Goal: Information Seeking & Learning: Compare options

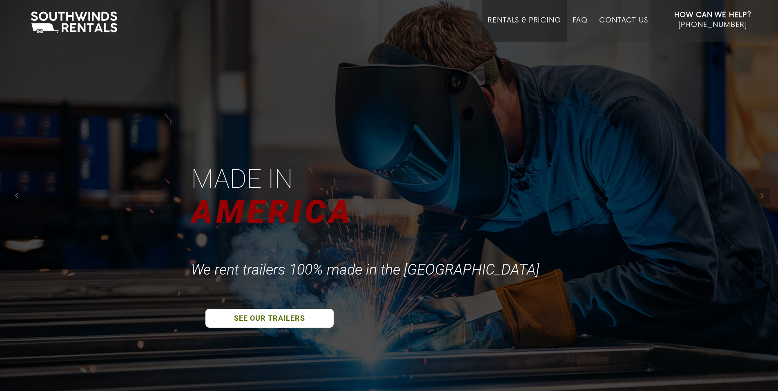
click at [513, 19] on link "Rentals & Pricing" at bounding box center [524, 28] width 73 height 25
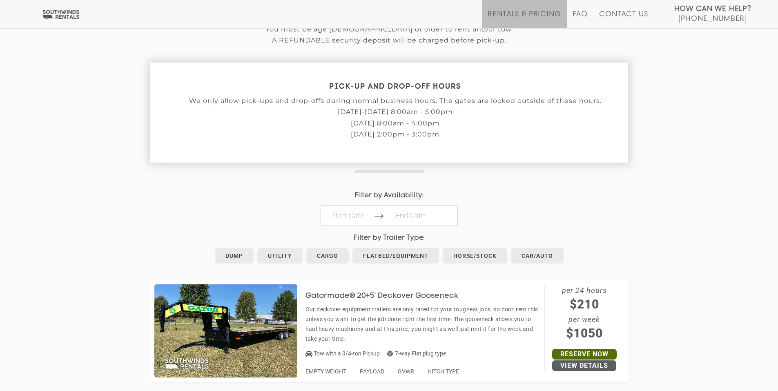
scroll to position [368, 0]
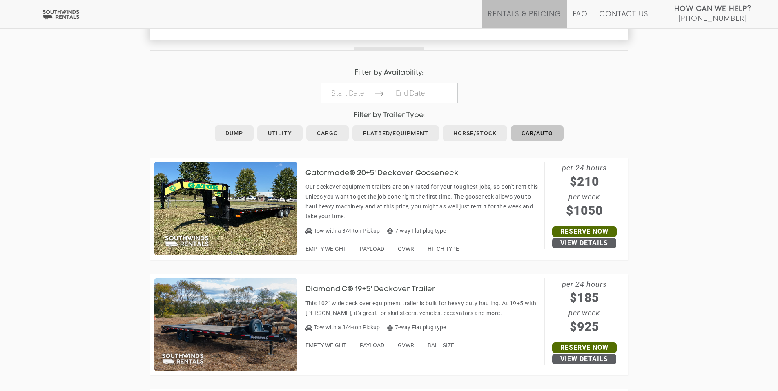
click at [530, 133] on link "Car/Auto" at bounding box center [537, 133] width 53 height 16
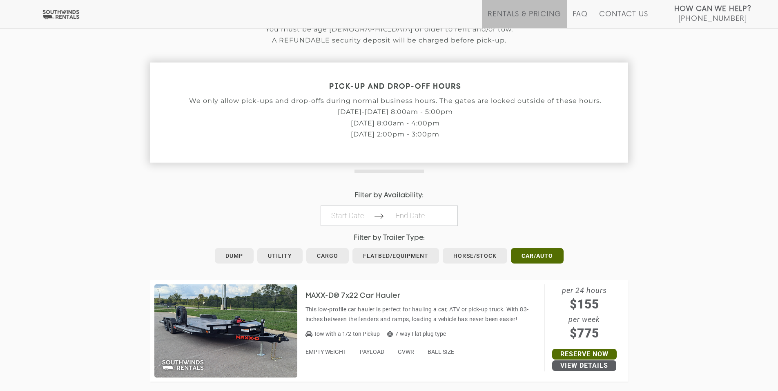
scroll to position [396, 0]
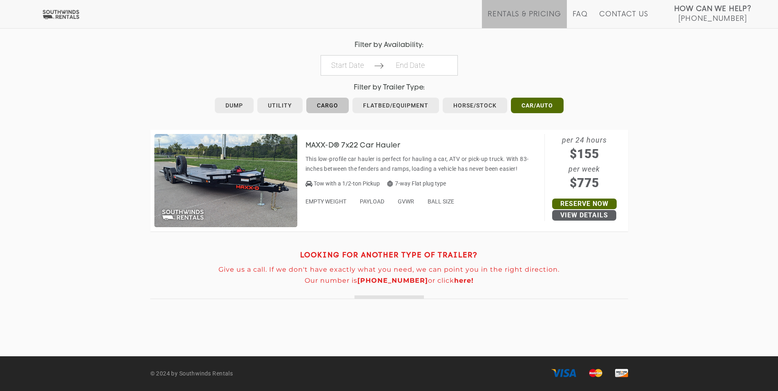
click at [329, 106] on link "Cargo" at bounding box center [327, 106] width 42 height 16
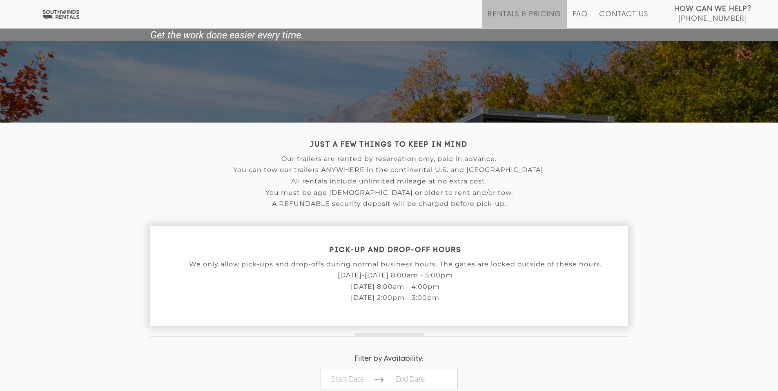
scroll to position [245, 0]
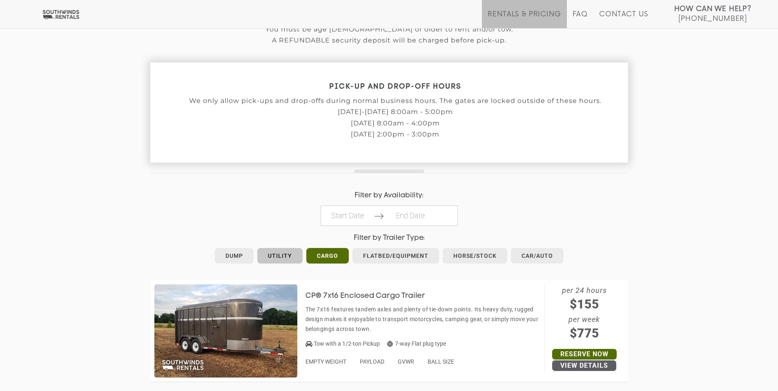
click at [284, 256] on link "Utility" at bounding box center [279, 256] width 45 height 16
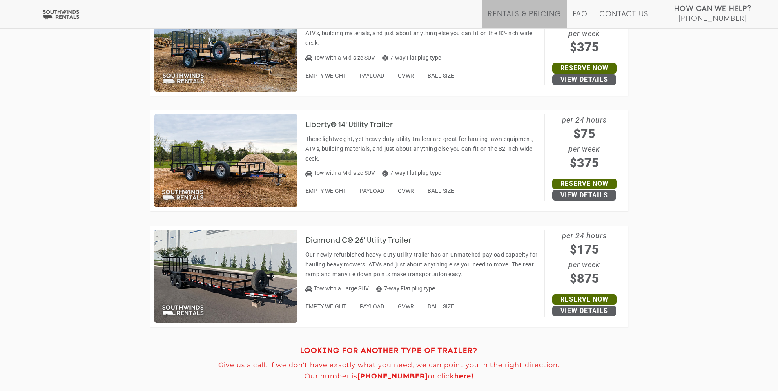
scroll to position [449, 0]
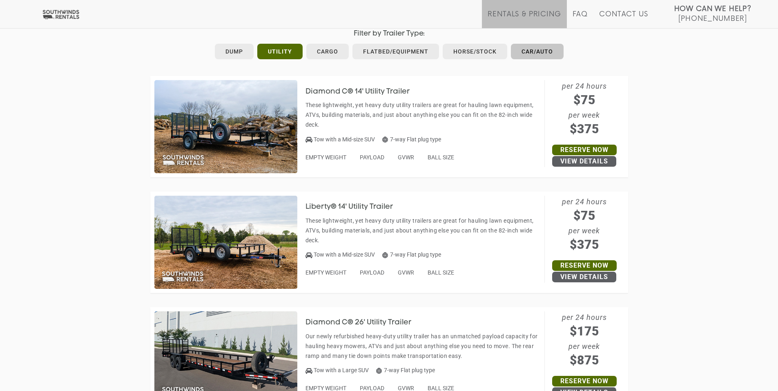
click at [542, 51] on link "Car/Auto" at bounding box center [537, 52] width 53 height 16
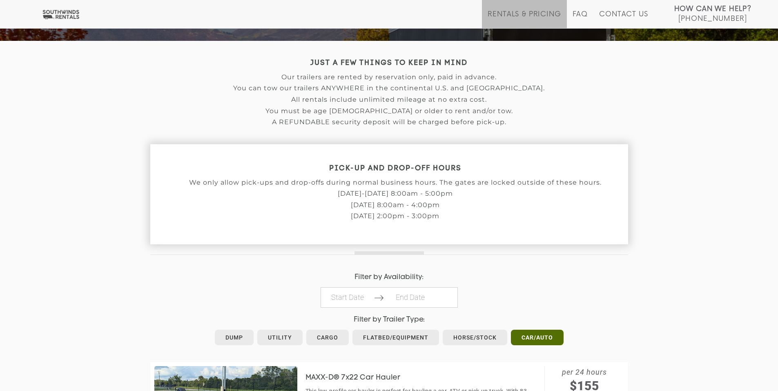
scroll to position [327, 0]
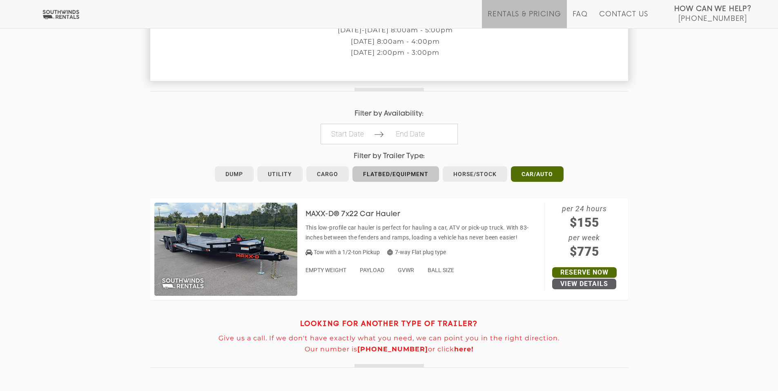
click at [399, 175] on link "Flatbed/Equipment" at bounding box center [396, 174] width 87 height 16
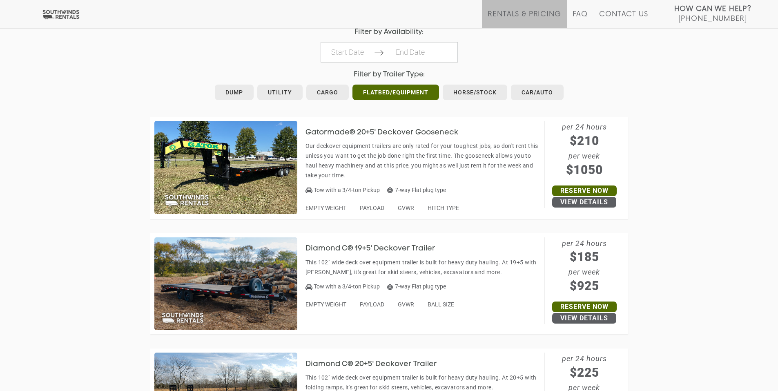
scroll to position [286, 0]
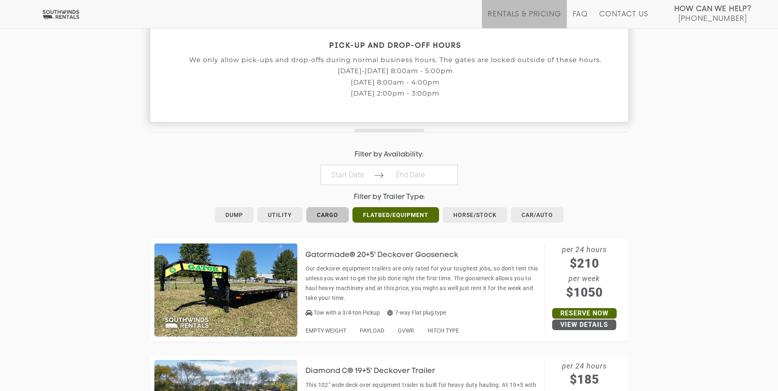
click at [313, 218] on link "Cargo" at bounding box center [327, 215] width 42 height 16
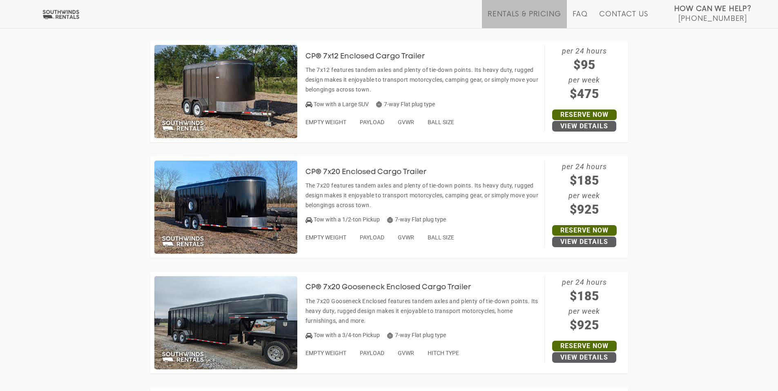
scroll to position [1266, 0]
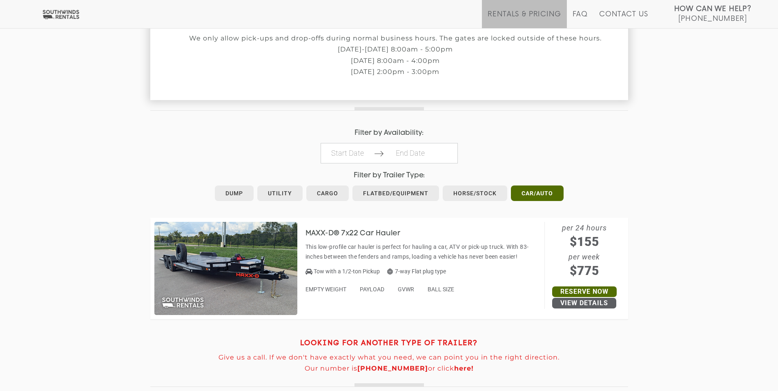
scroll to position [327, 0]
